Goal: Navigation & Orientation: Find specific page/section

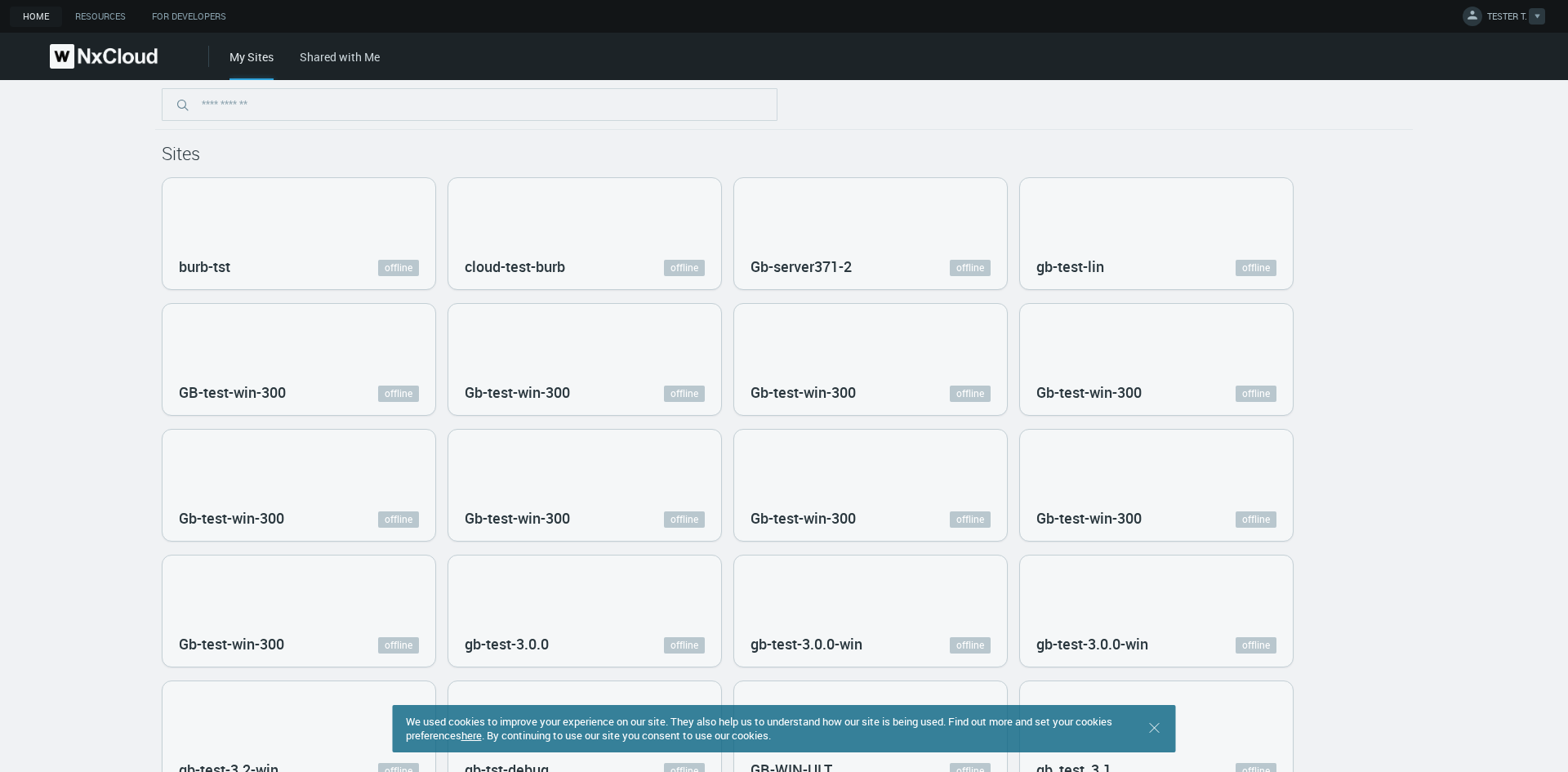
click at [1535, 23] on svg-icon at bounding box center [1537, 17] width 6 height 17
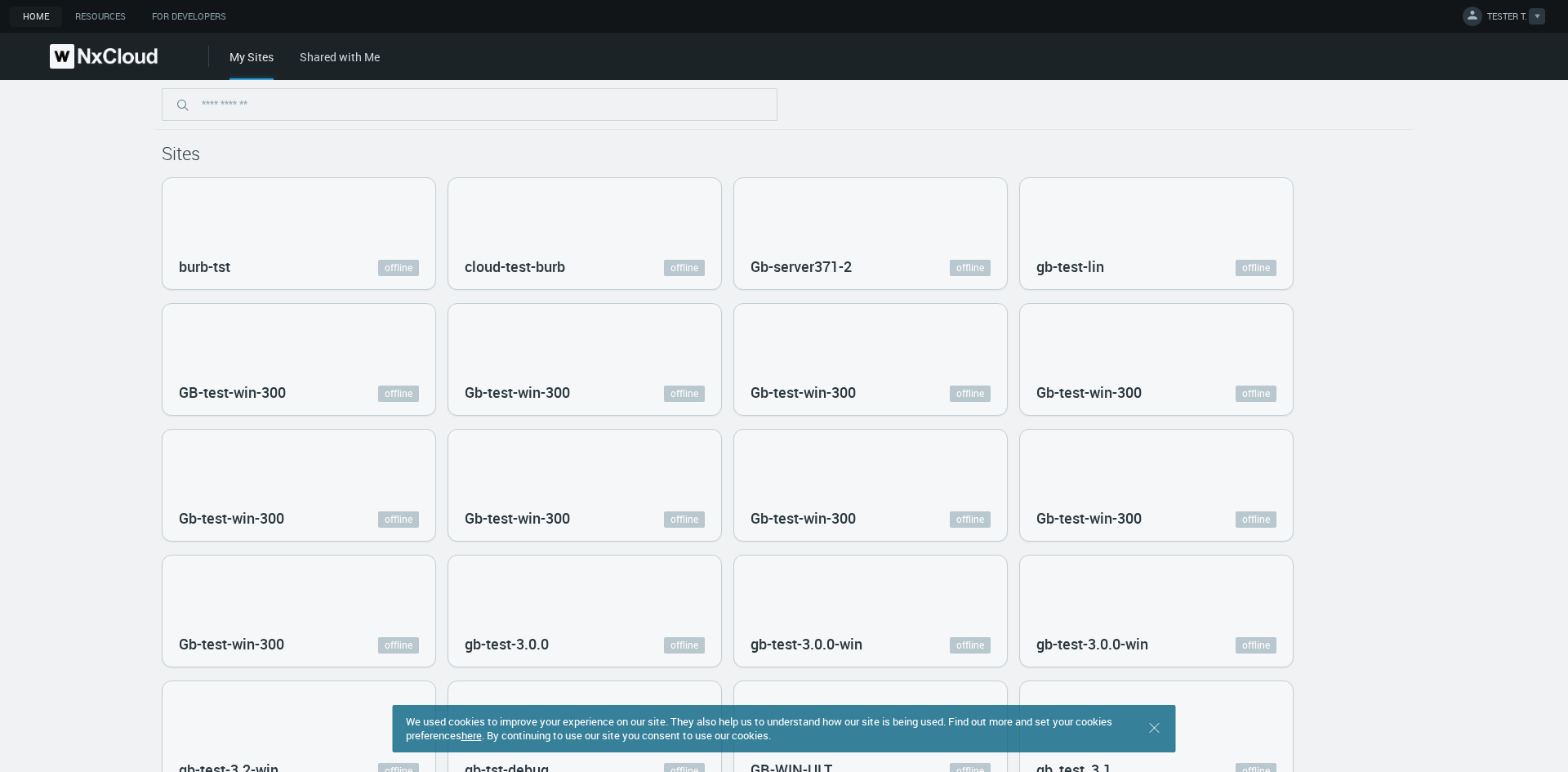
click at [1543, 13] on div at bounding box center [1537, 16] width 17 height 17
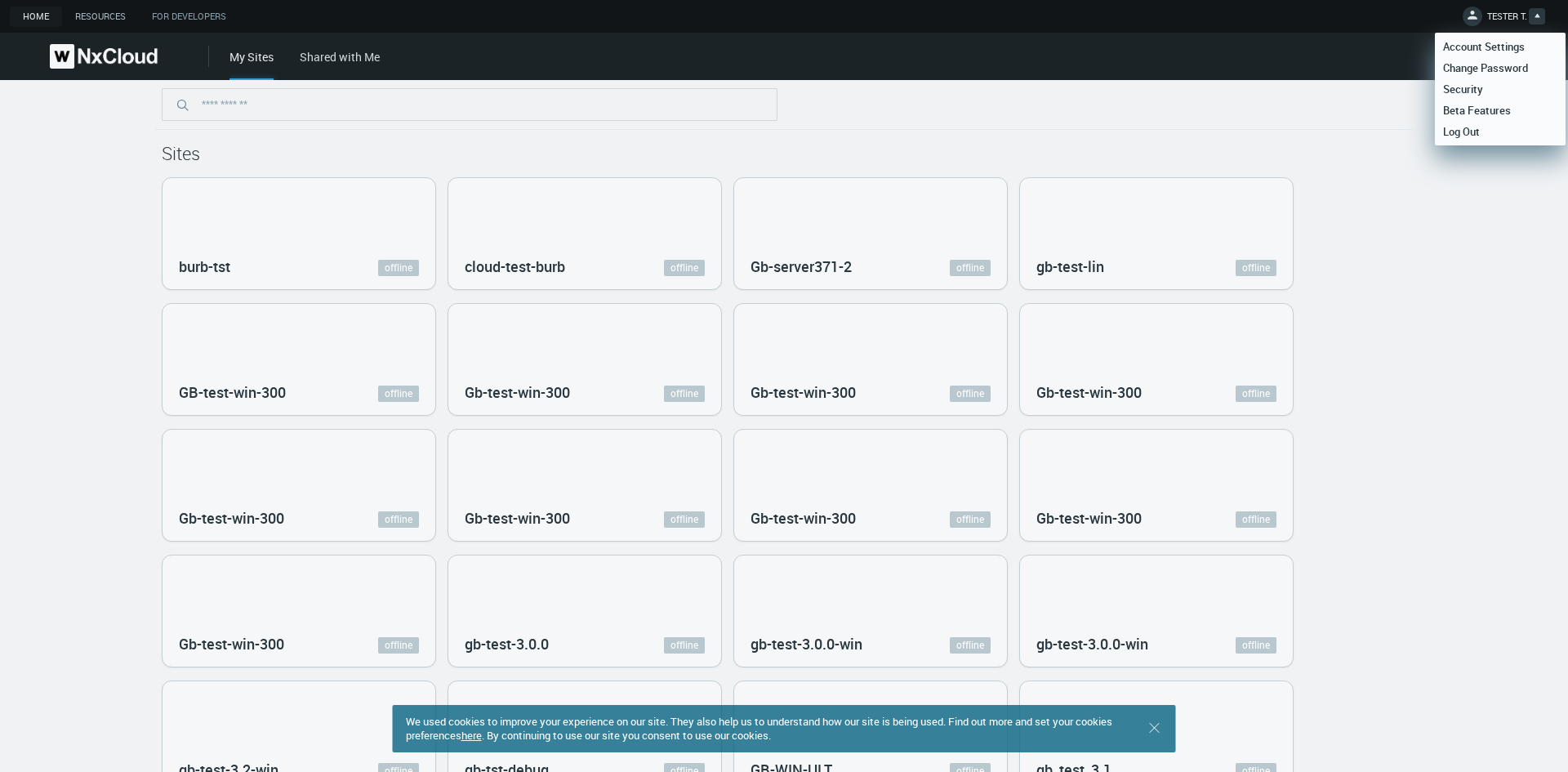
click at [95, 17] on link "Resources" at bounding box center [100, 16] width 77 height 20
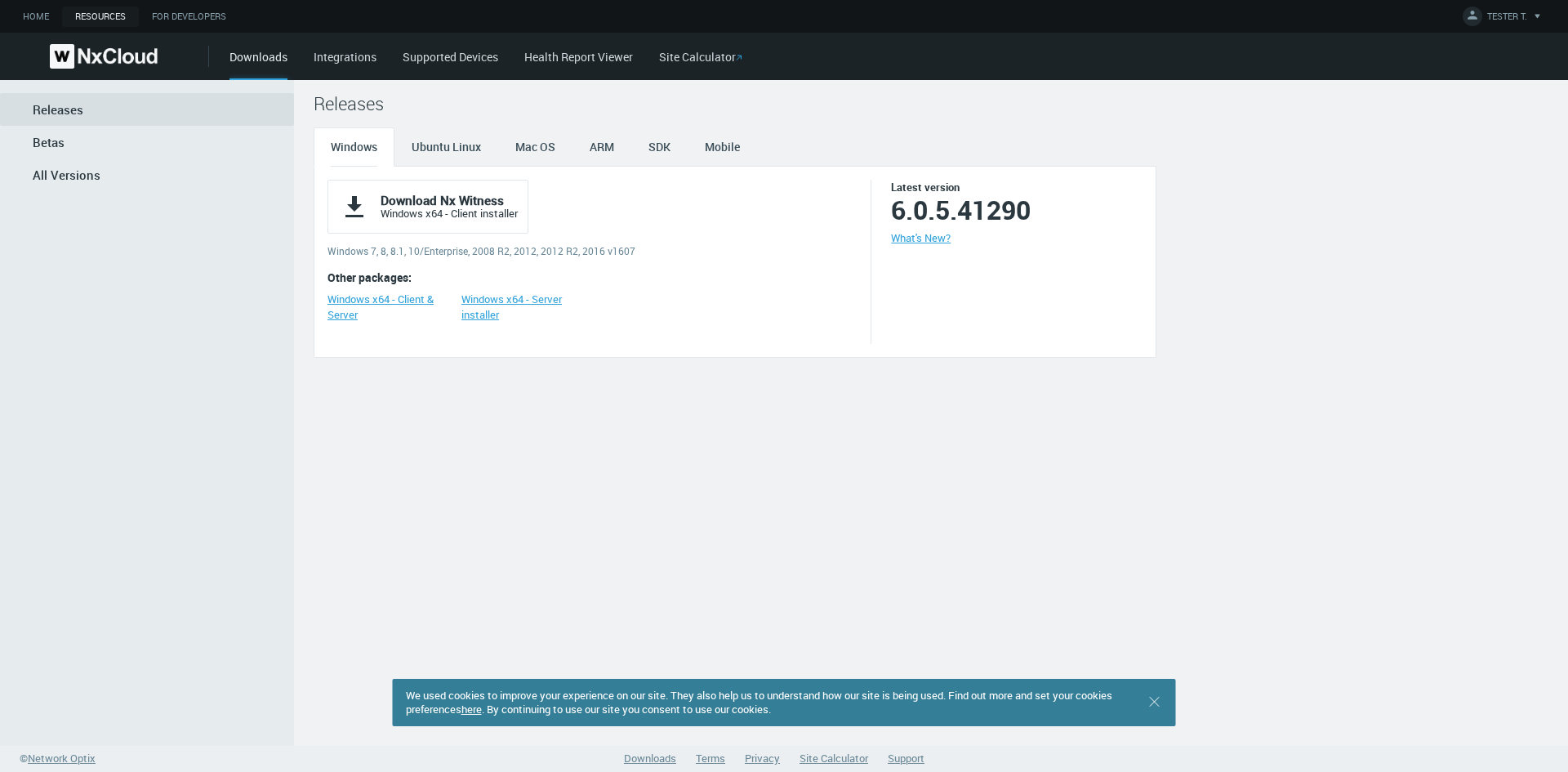
click at [335, 59] on link "Integrations" at bounding box center [346, 57] width 63 height 16
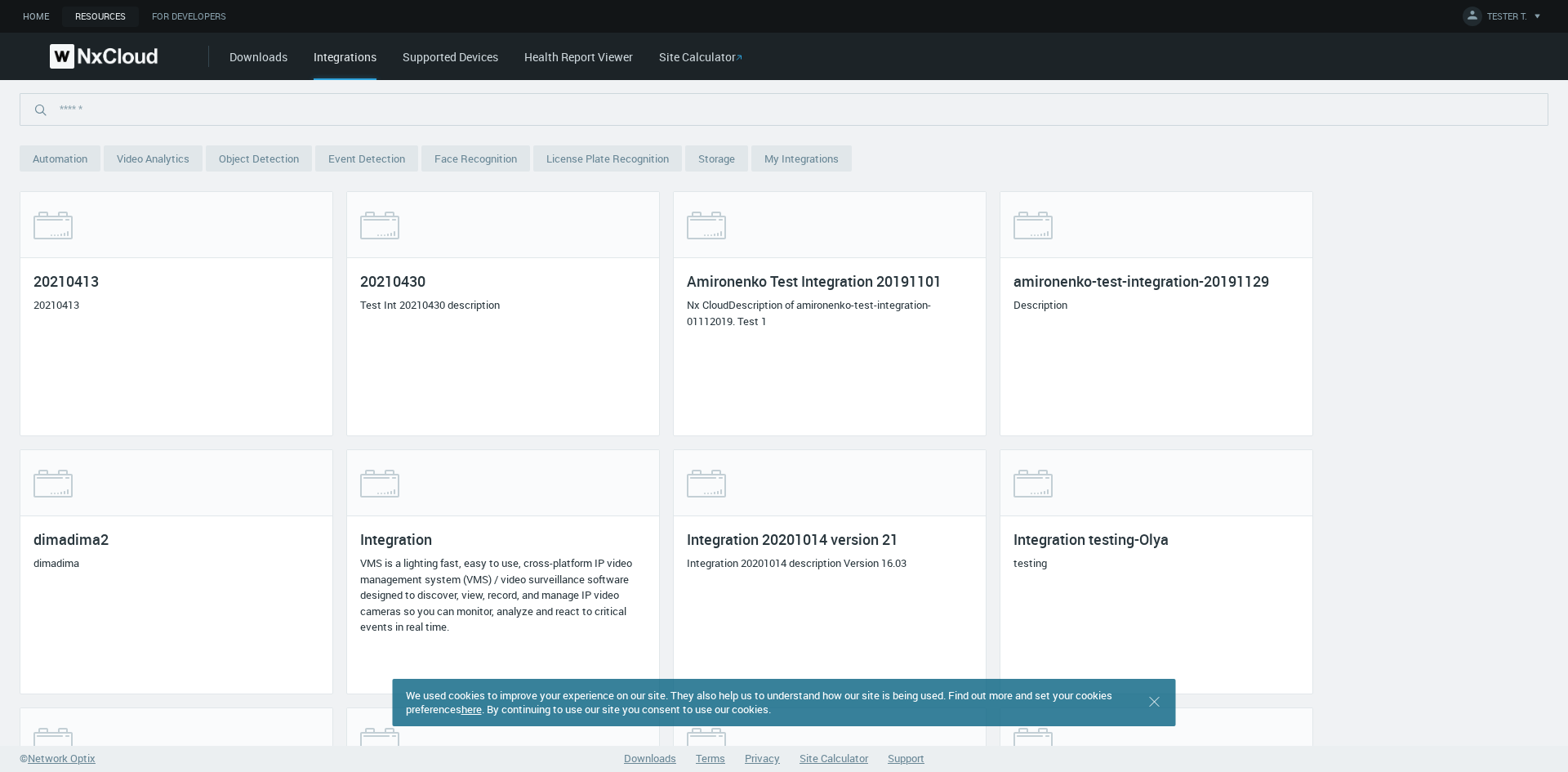
click at [29, 15] on link "Home" at bounding box center [35, 16] width 52 height 20
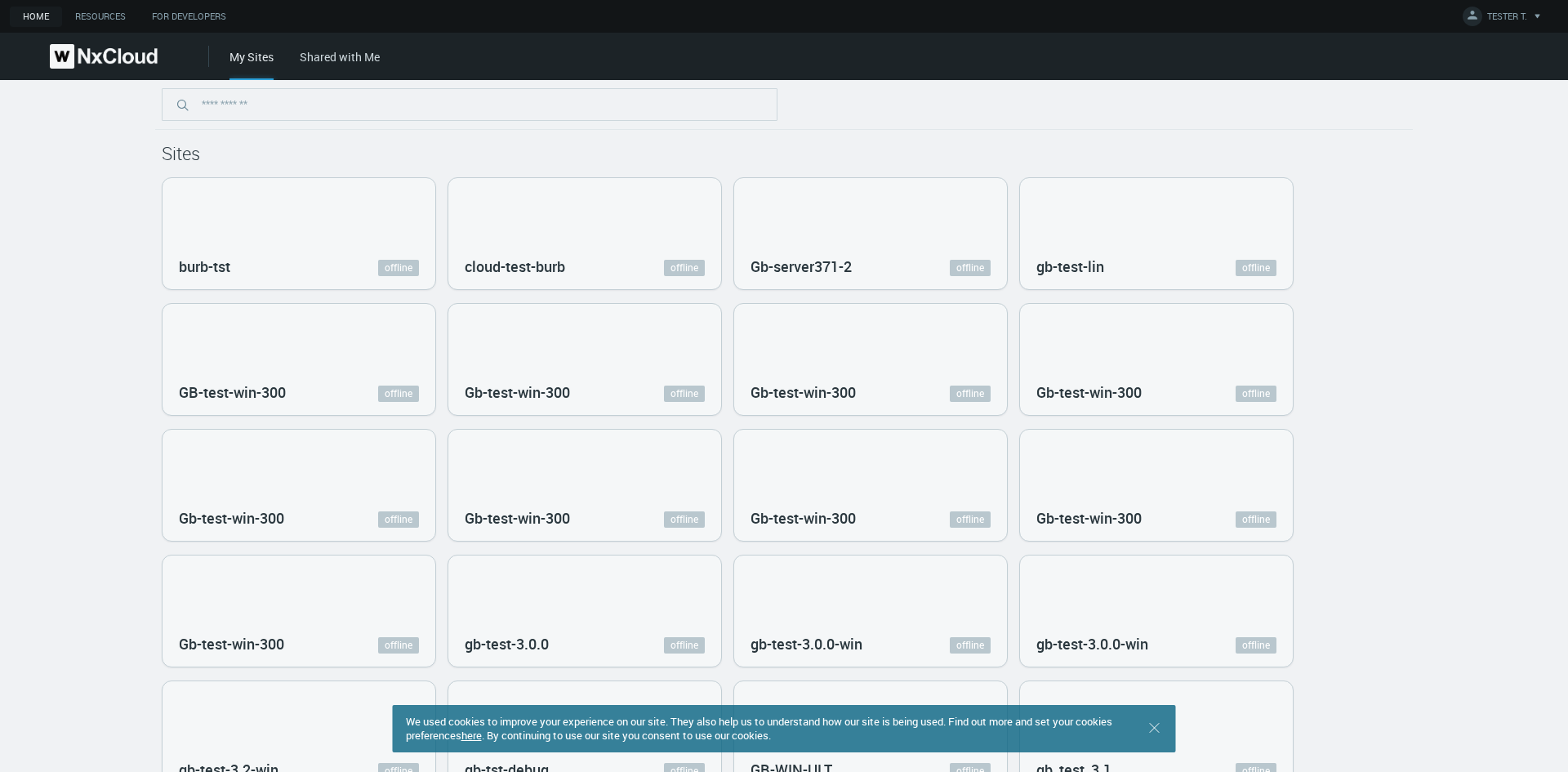
click at [1539, 15] on icon at bounding box center [1537, 17] width 5 height 4
